Goal: Task Accomplishment & Management: Use online tool/utility

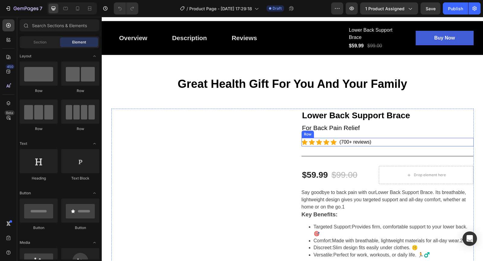
scroll to position [9, 0]
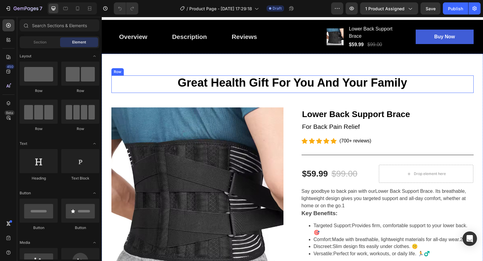
click at [450, 78] on h2 "Great Health Gift For You And Your Family" at bounding box center [292, 82] width 362 height 15
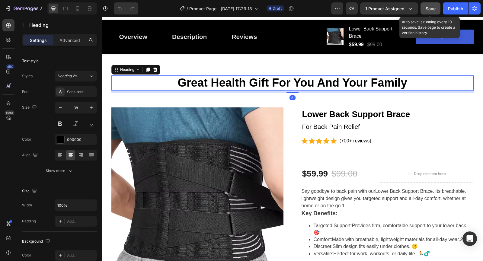
click at [431, 10] on span "Save" at bounding box center [430, 8] width 10 height 5
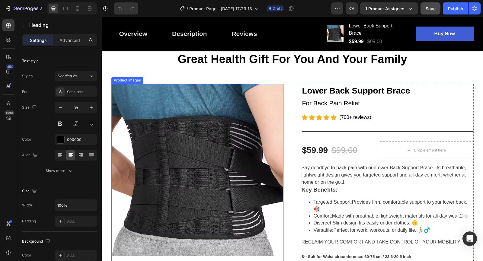
scroll to position [36, 0]
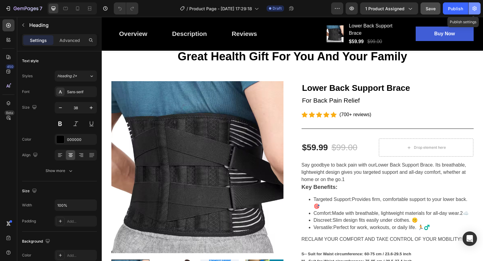
click at [476, 10] on icon "button" at bounding box center [474, 8] width 6 height 6
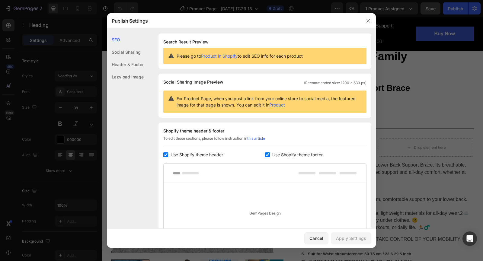
click at [232, 40] on h1 "Search Result Preview" at bounding box center [264, 41] width 203 height 7
click at [188, 60] on div "Please go to Product in Shopify to edit SEO info for each product" at bounding box center [264, 56] width 203 height 16
click at [173, 59] on icon at bounding box center [171, 56] width 6 height 6
click at [188, 59] on div "Please go to Product in Shopify to edit SEO info for each product" at bounding box center [264, 56] width 203 height 16
click at [173, 56] on icon at bounding box center [171, 56] width 6 height 6
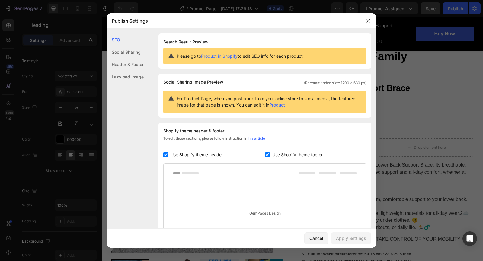
click at [266, 33] on div "SEO Social Sharing Header & Footer Lazyload Image SEO Search Result Preview Ple…" at bounding box center [241, 129] width 269 height 200
click at [371, 20] on button "button" at bounding box center [368, 21] width 10 height 10
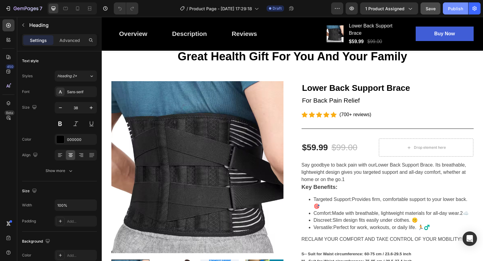
click at [454, 8] on div "Publish" at bounding box center [455, 8] width 15 height 6
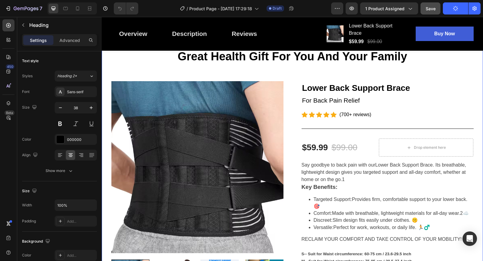
click at [466, 72] on div "Great Health Gift For You And Your Family Heading Row Product Images Lower Back…" at bounding box center [292, 266] width 372 height 434
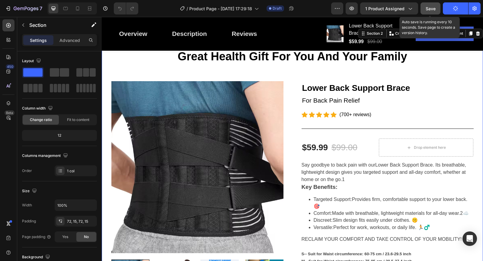
click at [435, 12] on button "Save" at bounding box center [430, 8] width 20 height 12
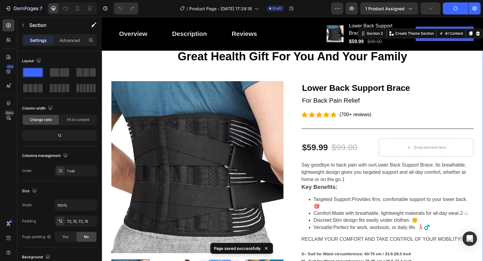
click at [444, 71] on div "Great Health Gift For You And Your Family Heading Row Product Images Lower Back…" at bounding box center [292, 266] width 372 height 434
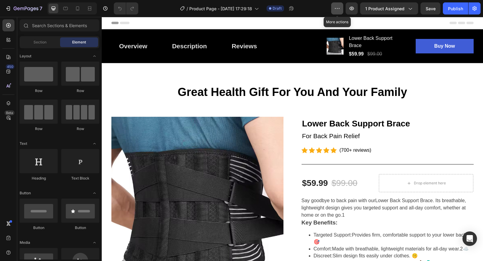
click at [337, 9] on icon "button" at bounding box center [337, 8] width 6 height 6
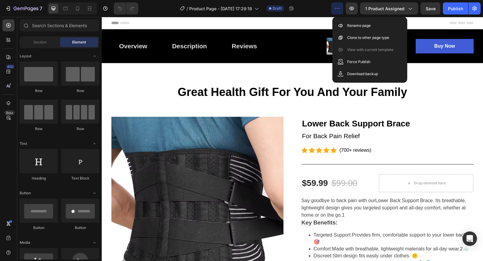
click at [337, 9] on icon "button" at bounding box center [337, 8] width 6 height 6
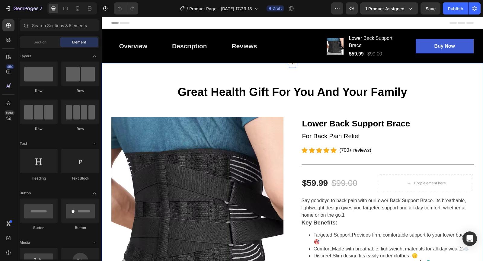
click at [220, 87] on h2 "Great Health Gift For You And Your Family" at bounding box center [292, 92] width 362 height 15
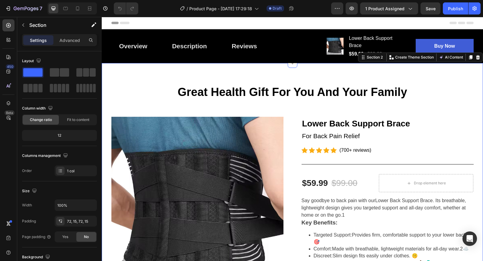
click at [62, 221] on icon at bounding box center [60, 221] width 5 height 5
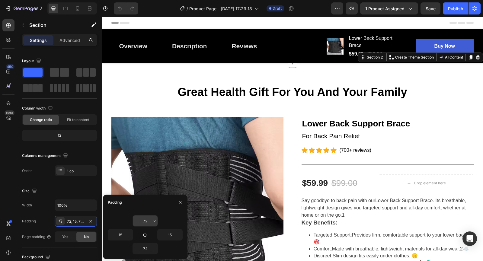
click at [151, 222] on input "72" at bounding box center [145, 220] width 25 height 11
click at [154, 221] on icon "button" at bounding box center [155, 221] width 2 height 1
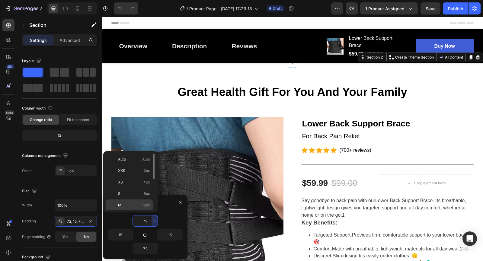
click at [133, 205] on p "M 12px" at bounding box center [134, 204] width 32 height 5
type input "12"
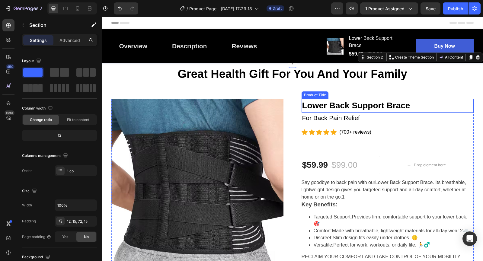
click at [320, 79] on h2 "Great Health Gift For You And Your Family" at bounding box center [292, 74] width 362 height 15
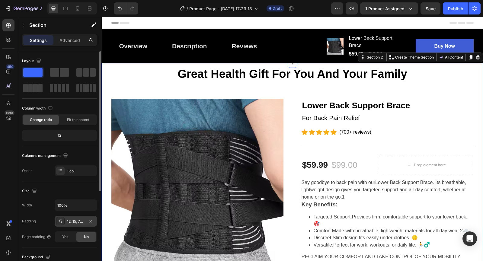
click at [85, 221] on div "12, 15, 72, 15" at bounding box center [76, 221] width 42 height 11
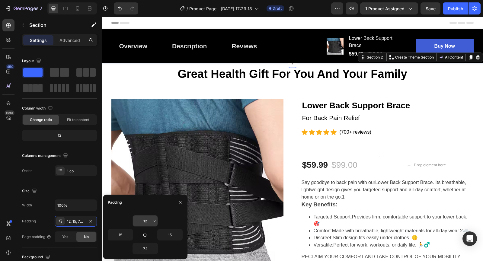
click at [151, 221] on input "12" at bounding box center [145, 220] width 25 height 11
click at [154, 222] on icon "button" at bounding box center [154, 220] width 5 height 5
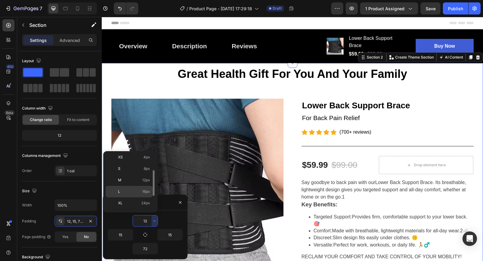
scroll to position [29, 0]
click at [145, 198] on span "24px" at bounding box center [145, 199] width 9 height 5
type input "24"
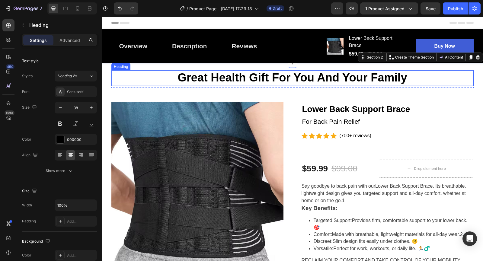
click at [453, 77] on h2 "Great Health Gift For You And Your Family" at bounding box center [292, 77] width 362 height 15
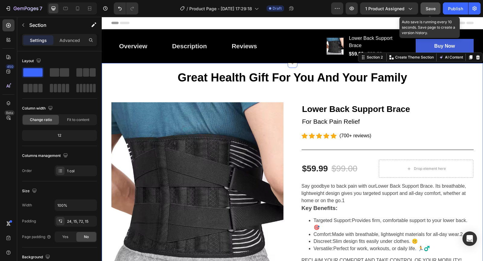
click at [432, 10] on span "Save" at bounding box center [430, 8] width 10 height 5
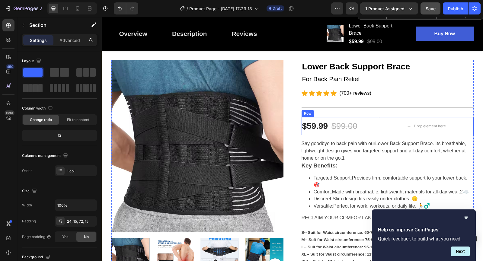
scroll to position [0, 0]
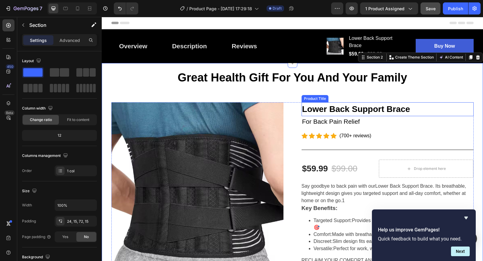
click at [402, 103] on h2 "Lower Back Support Brace" at bounding box center [387, 109] width 172 height 14
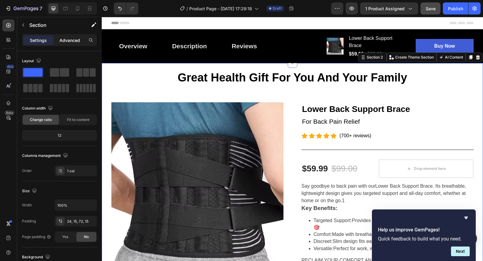
click at [72, 39] on p "Advanced" at bounding box center [69, 40] width 21 height 6
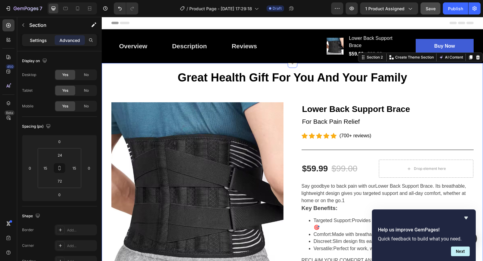
click at [34, 41] on p "Settings" at bounding box center [38, 40] width 17 height 6
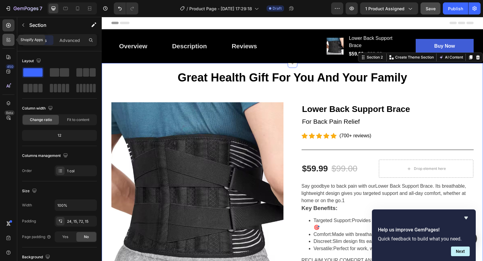
click at [7, 35] on div at bounding box center [8, 40] width 12 height 12
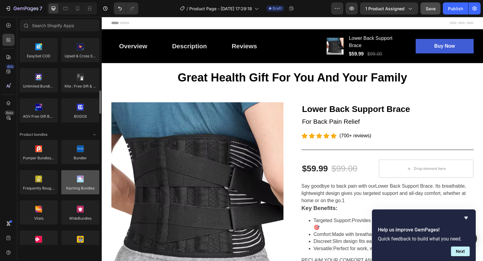
scroll to position [383, 0]
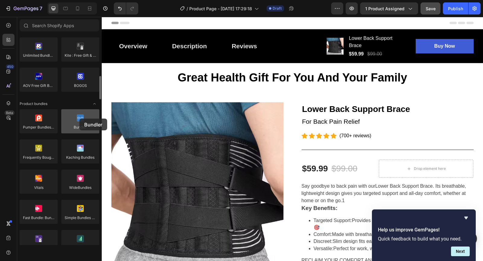
click at [79, 119] on div at bounding box center [80, 121] width 38 height 24
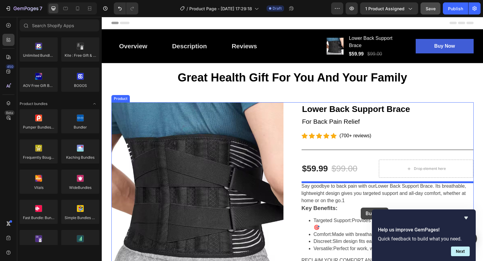
drag, startPoint x: 181, startPoint y: 135, endPoint x: 357, endPoint y: 213, distance: 192.4
drag, startPoint x: 357, startPoint y: 213, endPoint x: 356, endPoint y: 206, distance: 6.5
click at [356, 206] on div "Say goodbye to back pain with our Lower Back Support Brace . Its breathable, li…" at bounding box center [387, 245] width 172 height 125
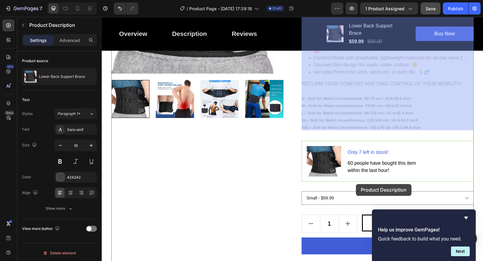
scroll to position [208, 0]
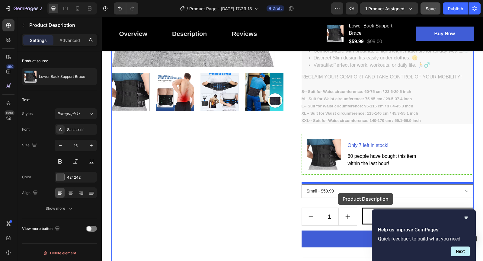
drag, startPoint x: 355, startPoint y: 202, endPoint x: 338, endPoint y: 193, distance: 20.0
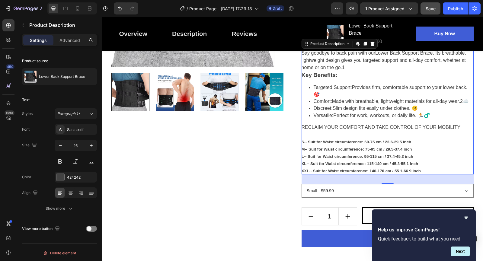
click at [364, 178] on div "32" at bounding box center [387, 179] width 172 height 10
click at [361, 194] on select "Small - $59.99 Medium - $59.99 Large - $59.99 X-Large - $59.99 XX-Large - $59.99" at bounding box center [387, 191] width 172 height 14
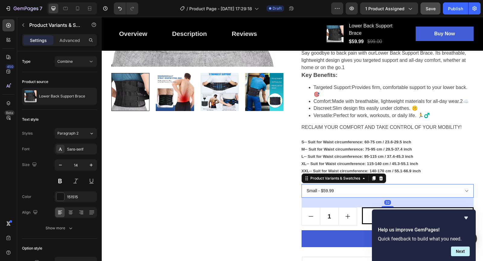
click at [361, 194] on select "Small - $59.99 Medium - $59.99 Large - $59.99 X-Large - $59.99 XX-Large - $59.99" at bounding box center [387, 191] width 172 height 14
click at [358, 187] on select "Small - $59.99 Medium - $59.99 Large - $59.99 X-Large - $59.99 XX-Large - $59.99" at bounding box center [387, 191] width 172 height 14
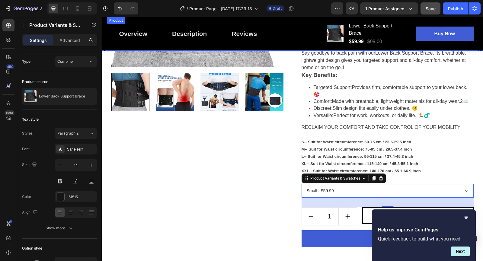
click at [124, 48] on div "Overview Button Description Button Reviews Button Row Product Images Lower Back…" at bounding box center [292, 34] width 371 height 34
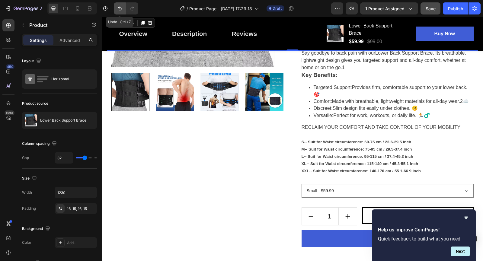
click at [118, 8] on icon "Undo/Redo" at bounding box center [120, 8] width 6 height 6
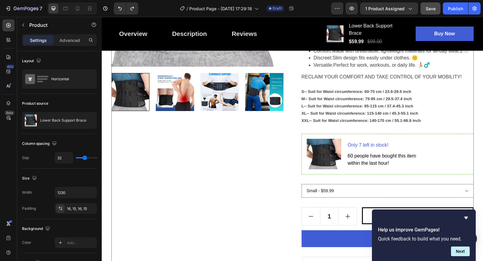
click at [183, 142] on div "Product Images" at bounding box center [197, 110] width 172 height 430
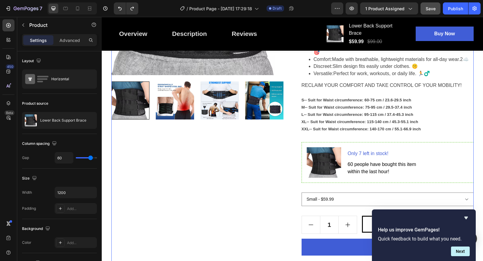
scroll to position [199, 0]
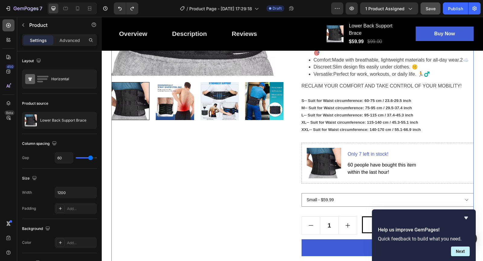
click at [10, 27] on icon at bounding box center [8, 25] width 6 height 6
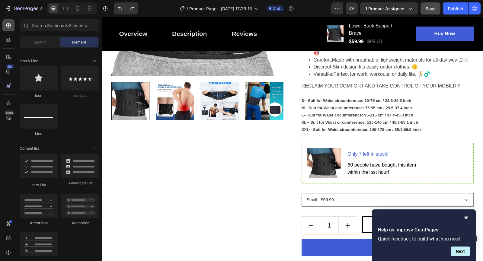
click at [10, 27] on icon at bounding box center [8, 25] width 6 height 6
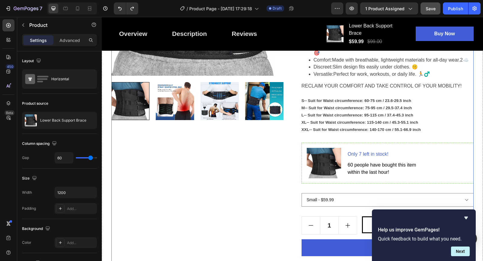
click at [135, 152] on div "Product Images" at bounding box center [197, 119] width 172 height 430
click at [433, 8] on span "Save" at bounding box center [430, 8] width 10 height 5
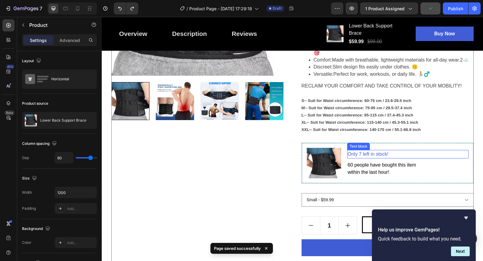
scroll to position [202, 0]
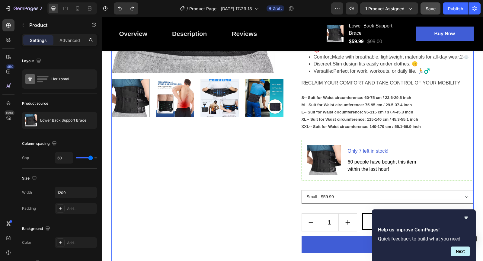
click at [231, 202] on div "Product Images" at bounding box center [197, 116] width 172 height 430
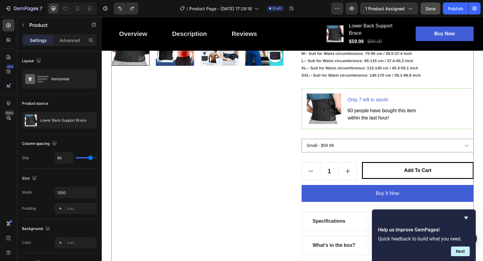
scroll to position [258, 0]
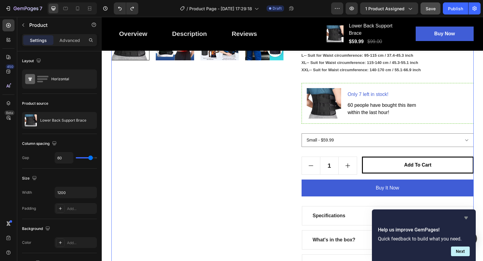
click at [464, 218] on icon "Hide survey" at bounding box center [465, 217] width 7 height 7
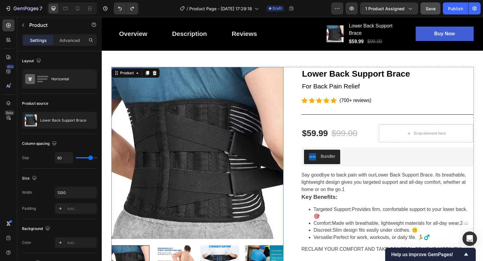
scroll to position [0, 0]
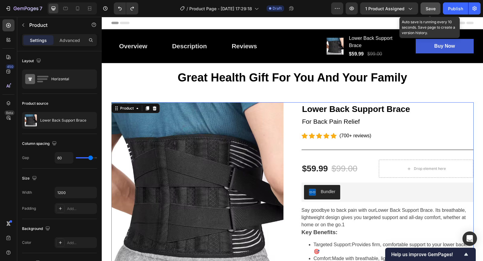
click at [434, 9] on span "Save" at bounding box center [430, 8] width 10 height 5
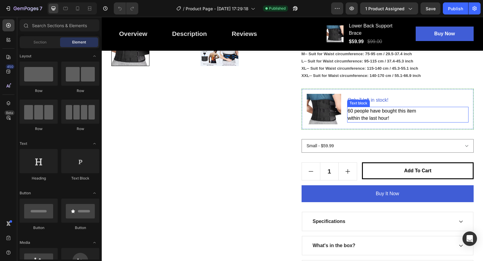
scroll to position [251, 0]
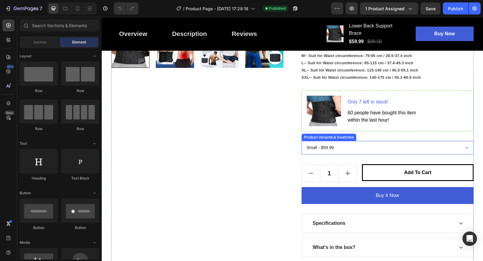
click at [344, 142] on select "Small - $59.99 Medium - $59.99 Large - $59.99 X-Large - $59.99 XX-Large - $59.99" at bounding box center [387, 148] width 172 height 14
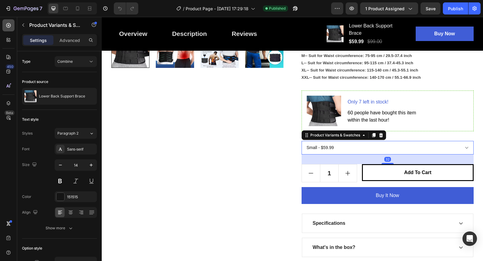
click at [9, 23] on icon at bounding box center [8, 25] width 5 height 5
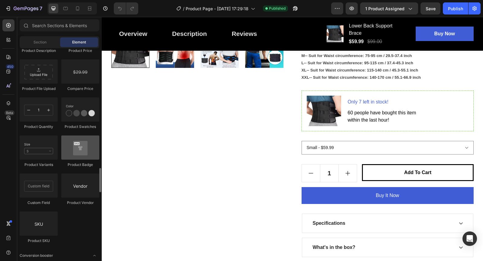
scroll to position [1042, 0]
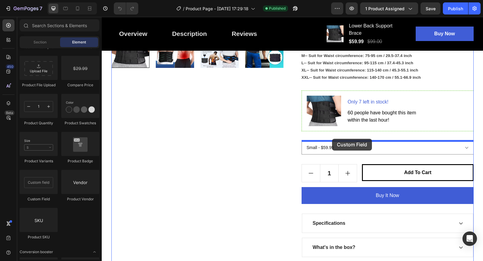
drag, startPoint x: 139, startPoint y: 197, endPoint x: 332, endPoint y: 139, distance: 201.3
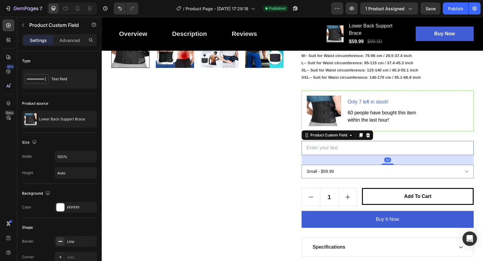
click at [331, 148] on input "text" at bounding box center [387, 148] width 172 height 14
click at [370, 134] on icon at bounding box center [367, 135] width 5 height 5
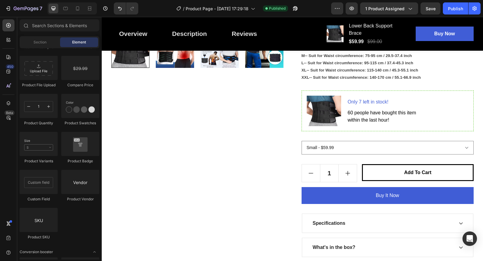
click at [79, 225] on div "Product Product Product Product List Related Products Sticky Add to Cart Add to…" at bounding box center [60, 16] width 80 height 457
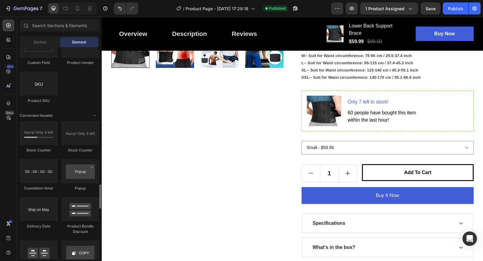
scroll to position [1189, 0]
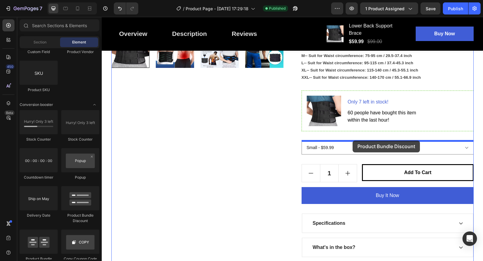
drag, startPoint x: 183, startPoint y: 217, endPoint x: 352, endPoint y: 141, distance: 186.2
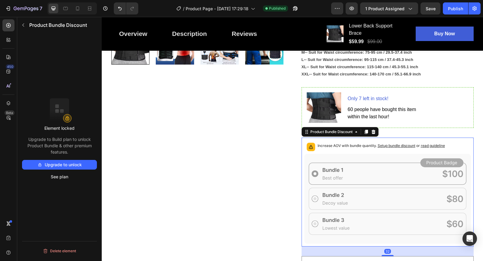
scroll to position [276, 0]
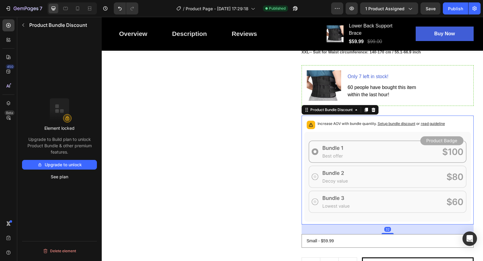
click at [352, 126] on p "Increase AOV with bundle quantity. Setup bundle discount or read guideline" at bounding box center [380, 124] width 127 height 6
click at [339, 128] on div "Increase AOV with bundle quantity. Setup bundle discount or read guideline" at bounding box center [380, 125] width 127 height 8
click at [347, 126] on div "Increase AOV with bundle quantity. Setup bundle discount or read guideline" at bounding box center [380, 125] width 127 height 8
click at [382, 127] on div "Increase AOV with bundle quantity. Setup bundle discount or read guideline" at bounding box center [380, 125] width 127 height 8
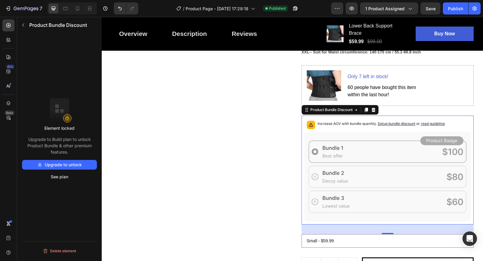
click at [80, 163] on button "Upgrade to unlock" at bounding box center [59, 165] width 75 height 10
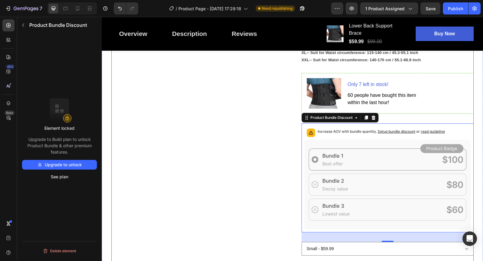
scroll to position [268, 0]
click at [252, 167] on div "Product Images" at bounding box center [197, 108] width 172 height 549
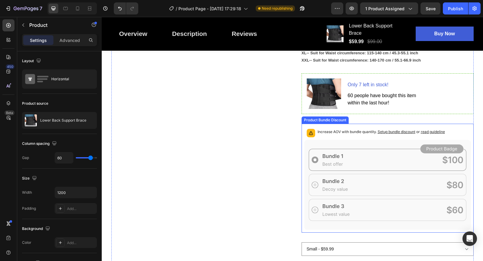
click at [348, 141] on icon at bounding box center [387, 185] width 167 height 90
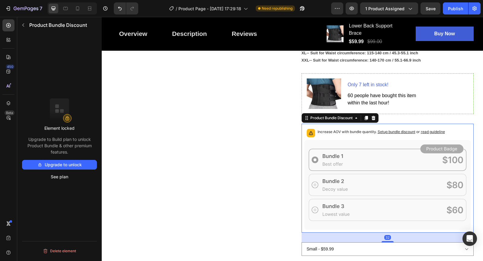
click at [343, 162] on icon at bounding box center [387, 185] width 167 height 90
click at [333, 186] on icon at bounding box center [387, 185] width 167 height 90
click at [349, 228] on icon at bounding box center [387, 185] width 167 height 90
click at [239, 189] on div "Product Images" at bounding box center [197, 108] width 172 height 549
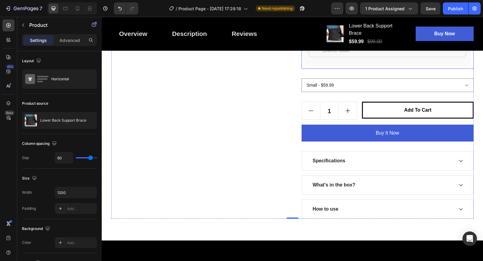
scroll to position [436, 0]
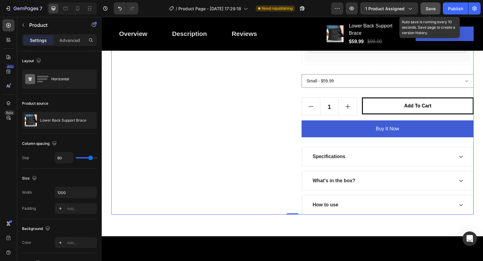
click at [426, 7] on span "Save" at bounding box center [430, 8] width 10 height 5
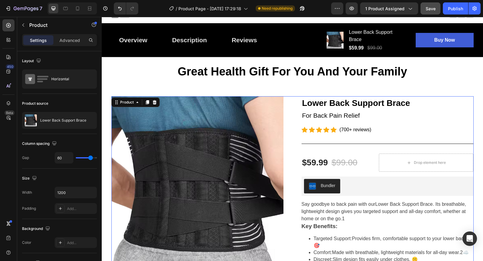
scroll to position [0, 0]
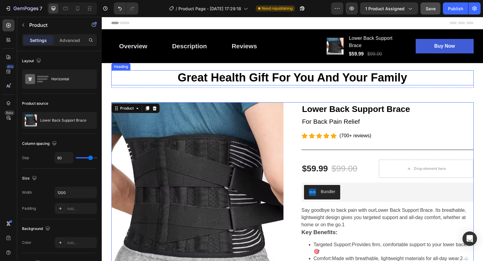
click at [139, 79] on h2 "Great Health Gift For You And Your Family" at bounding box center [292, 77] width 362 height 15
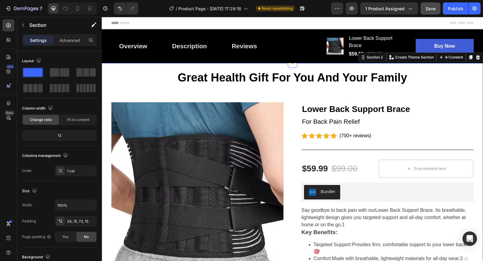
click at [148, 77] on h2 "Great Health Gift For You And Your Family" at bounding box center [292, 77] width 362 height 15
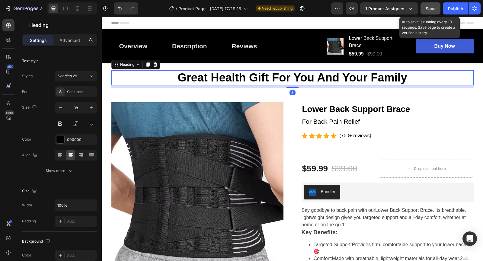
click at [426, 8] on span "Save" at bounding box center [430, 8] width 10 height 5
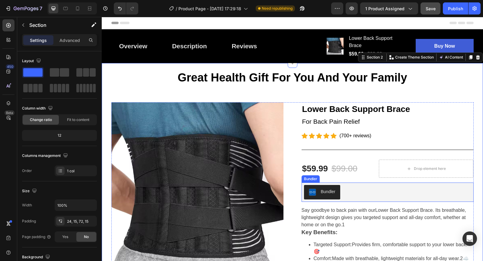
click at [323, 192] on div "Bundler" at bounding box center [328, 192] width 14 height 6
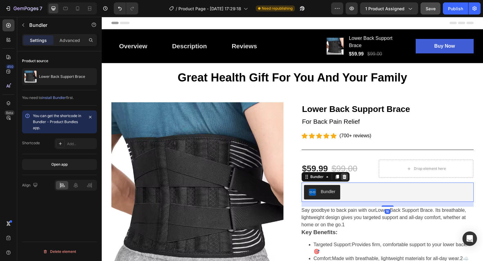
click at [342, 177] on icon at bounding box center [344, 176] width 5 height 5
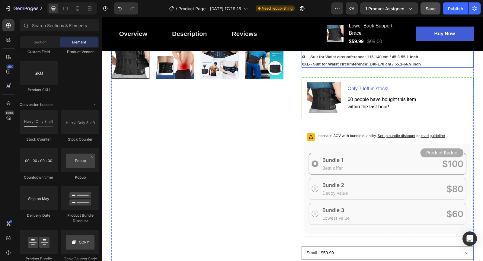
scroll to position [240, 0]
click at [232, 157] on div "Product Images" at bounding box center [197, 124] width 172 height 524
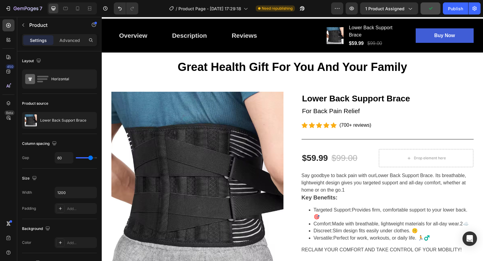
scroll to position [0, 0]
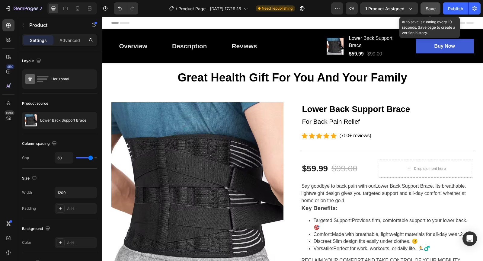
click at [425, 3] on button "Save" at bounding box center [430, 8] width 20 height 12
click at [433, 11] on div "Save" at bounding box center [430, 8] width 10 height 6
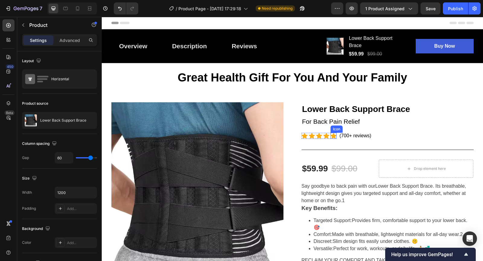
click at [332, 137] on div "Icon" at bounding box center [333, 136] width 6 height 6
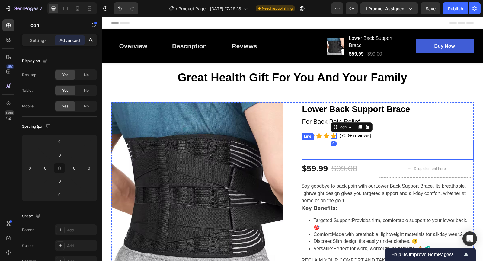
click at [338, 143] on div "Title Line" at bounding box center [387, 150] width 172 height 20
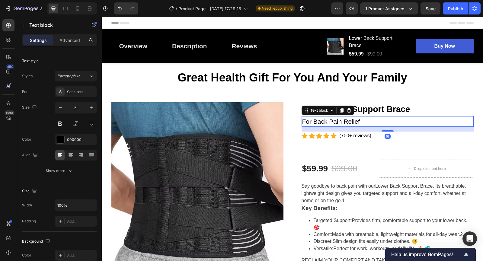
click at [373, 122] on p "For Back Pain Relief" at bounding box center [387, 122] width 171 height 10
click at [337, 136] on div "Icon Icon Icon Icon Icon Icon List Hoz (700+ reviews) Text block Row" at bounding box center [387, 136] width 172 height 8
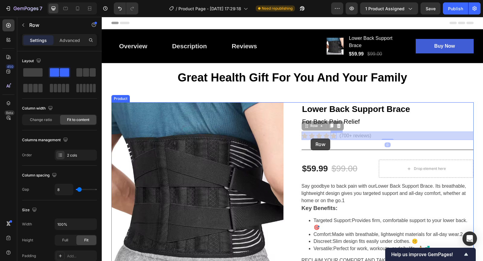
drag, startPoint x: 335, startPoint y: 137, endPoint x: 310, endPoint y: 138, distance: 24.8
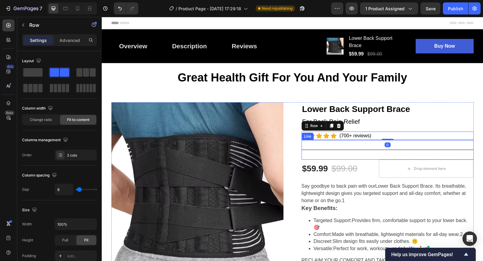
click at [303, 148] on div "Title Line" at bounding box center [387, 150] width 172 height 20
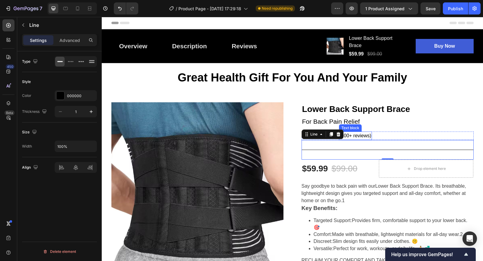
click at [351, 134] on span "(700+ reviews)" at bounding box center [355, 135] width 32 height 5
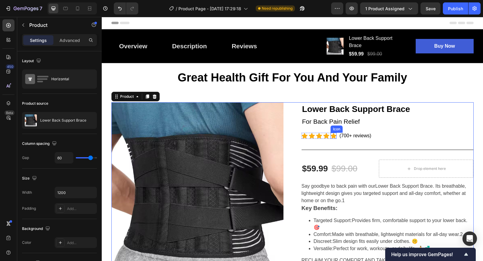
click at [334, 135] on icon at bounding box center [333, 136] width 6 height 6
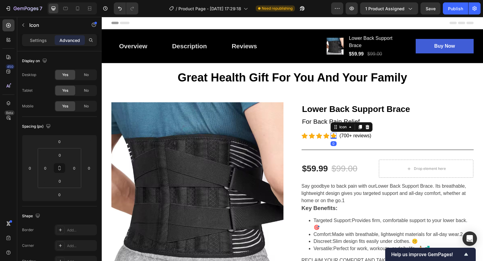
click at [334, 135] on icon at bounding box center [333, 136] width 6 height 6
click at [331, 136] on icon at bounding box center [333, 136] width 6 height 6
click at [309, 134] on icon at bounding box center [312, 136] width 6 height 6
click at [303, 136] on div "Icon" at bounding box center [304, 136] width 6 height 6
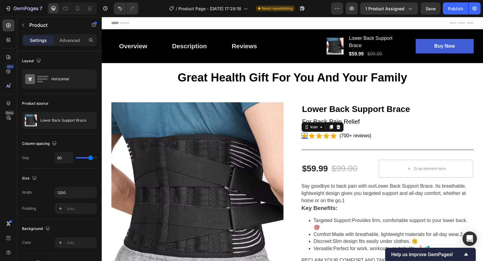
click at [303, 135] on icon at bounding box center [304, 136] width 6 height 6
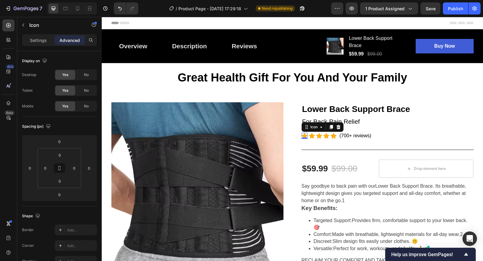
click at [301, 135] on icon at bounding box center [304, 136] width 6 height 6
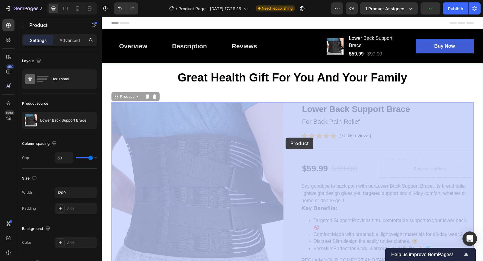
drag, startPoint x: 301, startPoint y: 135, endPoint x: 285, endPoint y: 141, distance: 17.3
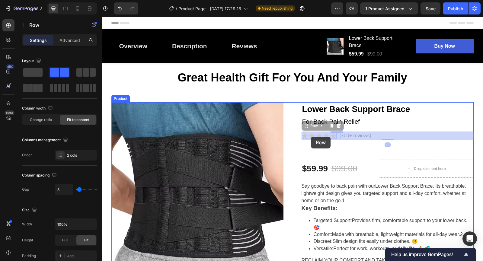
drag, startPoint x: 337, startPoint y: 137, endPoint x: 311, endPoint y: 137, distance: 26.0
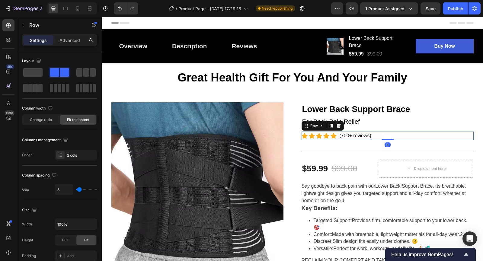
click at [338, 137] on div "Icon Icon Icon Icon Icon Icon List Hoz (700+ reviews) Text block Row 0" at bounding box center [387, 136] width 172 height 8
click at [336, 137] on div "Icon Icon Icon Icon Icon Icon List Hoz (700+ reviews) Text block Row 0" at bounding box center [387, 136] width 172 height 8
